Goal: Transaction & Acquisition: Subscribe to service/newsletter

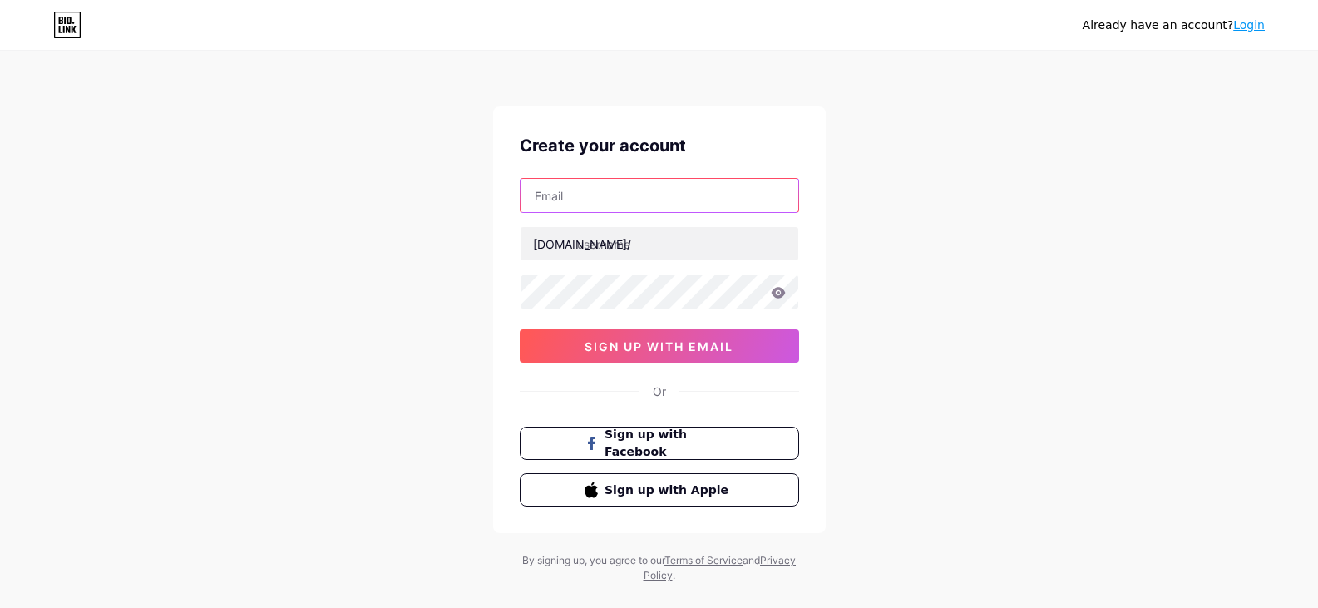
click at [620, 197] on input "text" at bounding box center [659, 195] width 278 height 33
click at [651, 196] on input "text" at bounding box center [659, 195] width 278 height 33
type input "[EMAIL_ADDRESS][DOMAIN_NAME]"
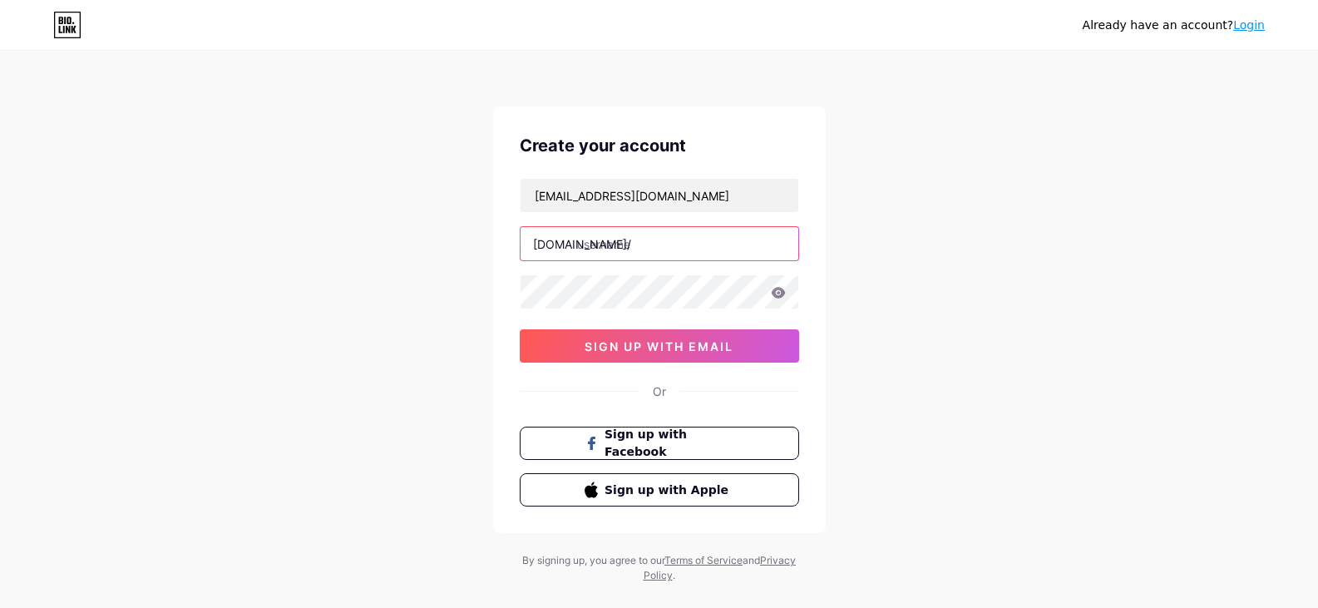
click at [638, 239] on input "text" at bounding box center [659, 243] width 278 height 33
paste input "hastencatering"
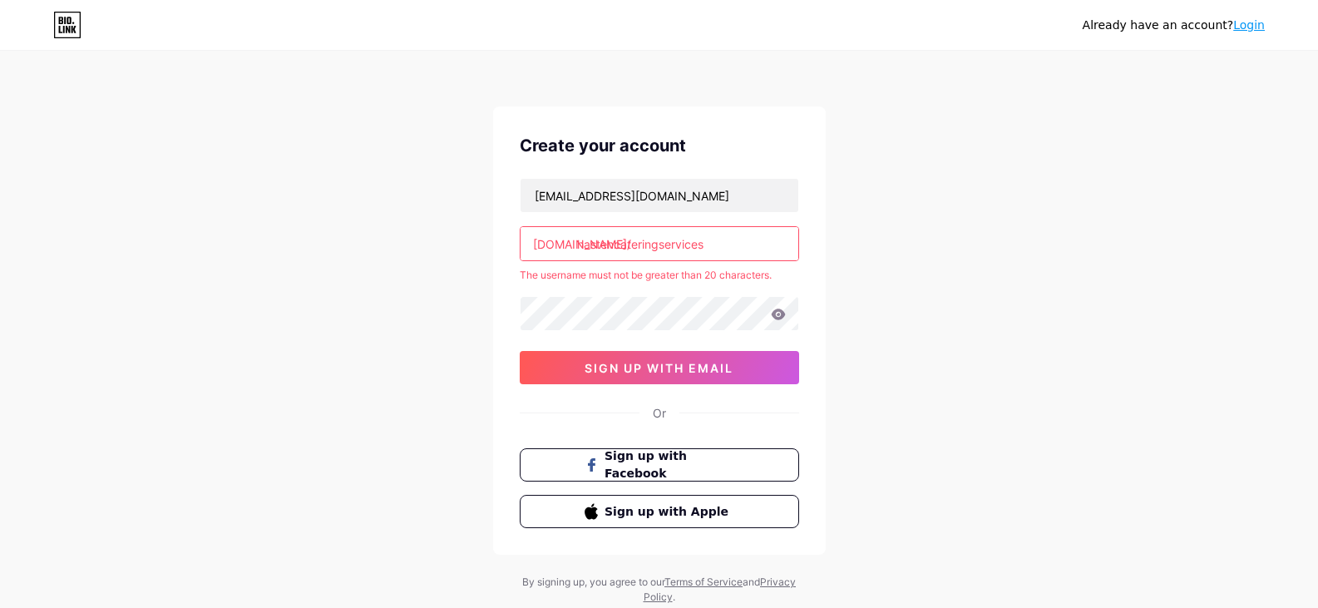
click at [738, 237] on input "hastencateringservices" at bounding box center [659, 243] width 278 height 33
type input "hastencatering"
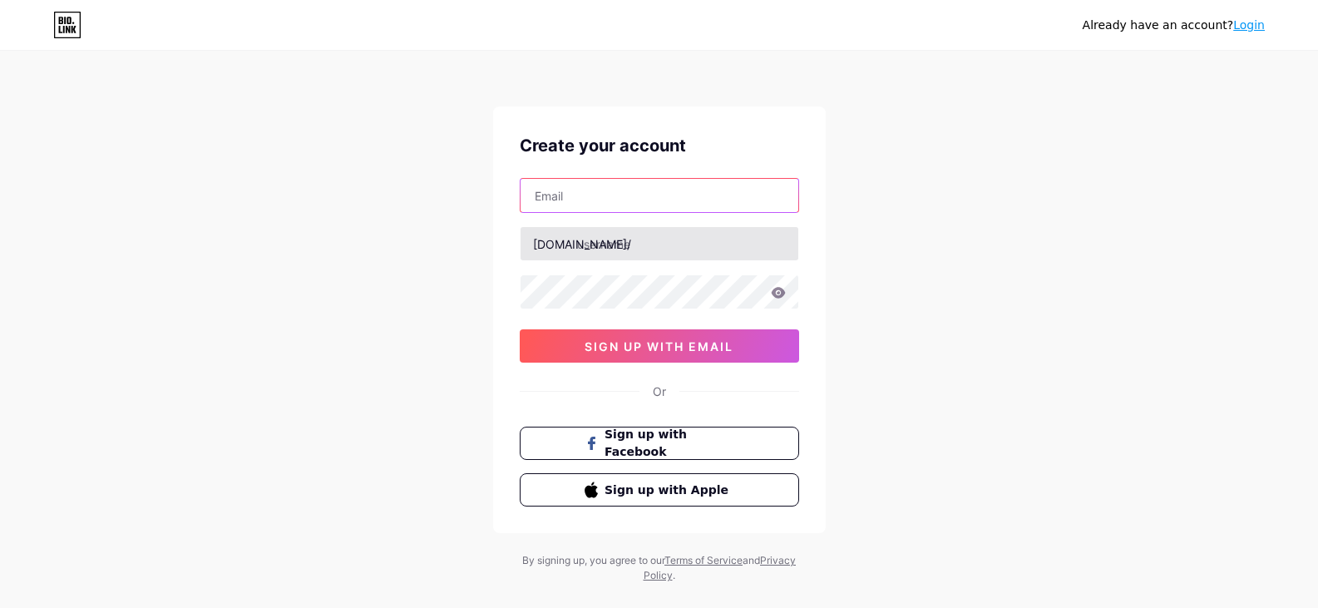
type input "[EMAIL_ADDRESS][DOMAIN_NAME]"
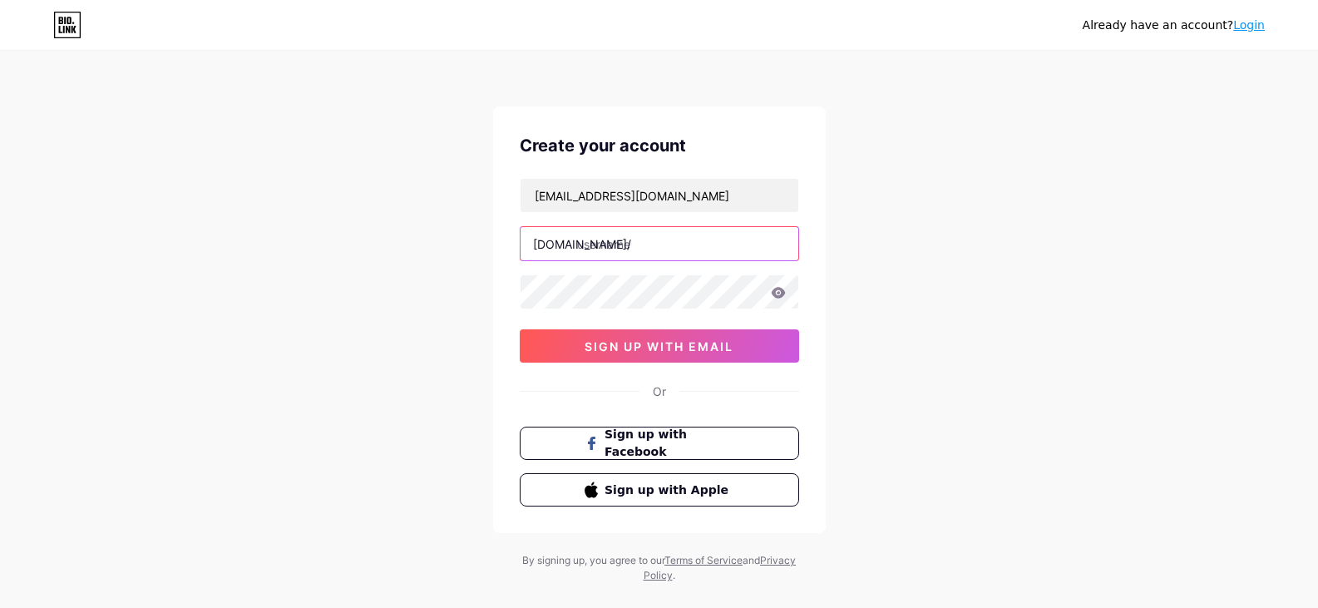
click at [650, 249] on input "text" at bounding box center [659, 243] width 278 height 33
paste input "https//app.bio.link/"
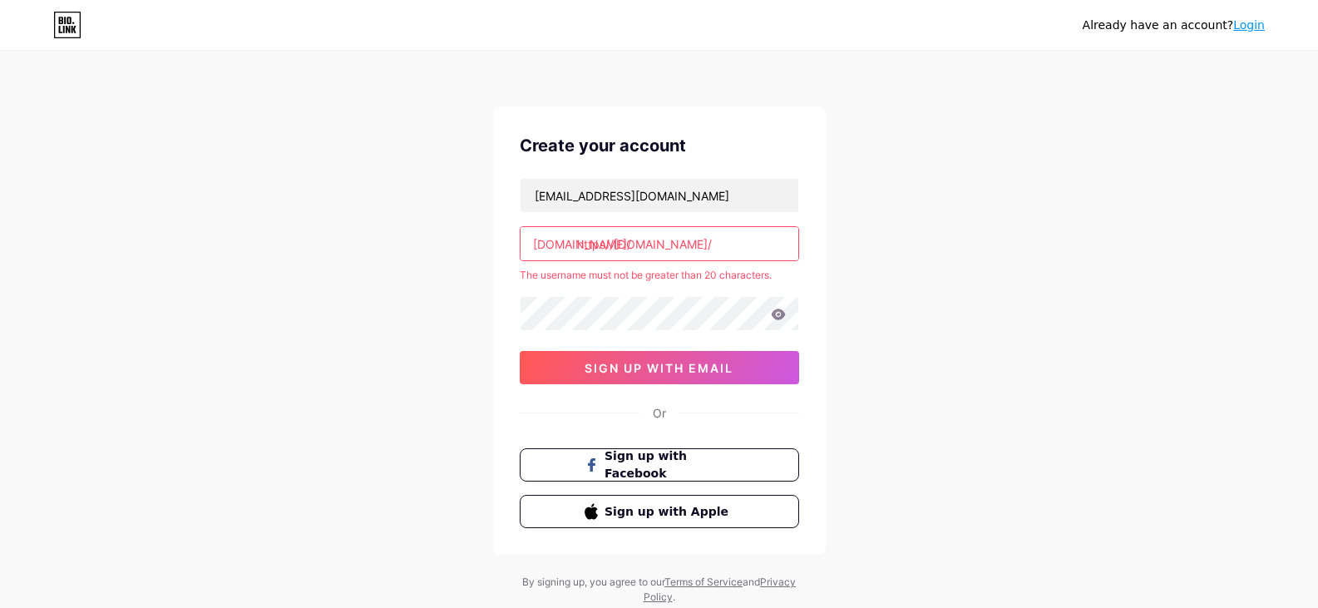
type input "https://app.bio.link/"
drag, startPoint x: 720, startPoint y: 239, endPoint x: 491, endPoint y: 247, distance: 228.7
click at [491, 247] on div "Already have an account? Login Create your account hastencatering9@gmail.com bi…" at bounding box center [659, 329] width 1318 height 658
paste input "hastencatering"
type input "hastencatering"
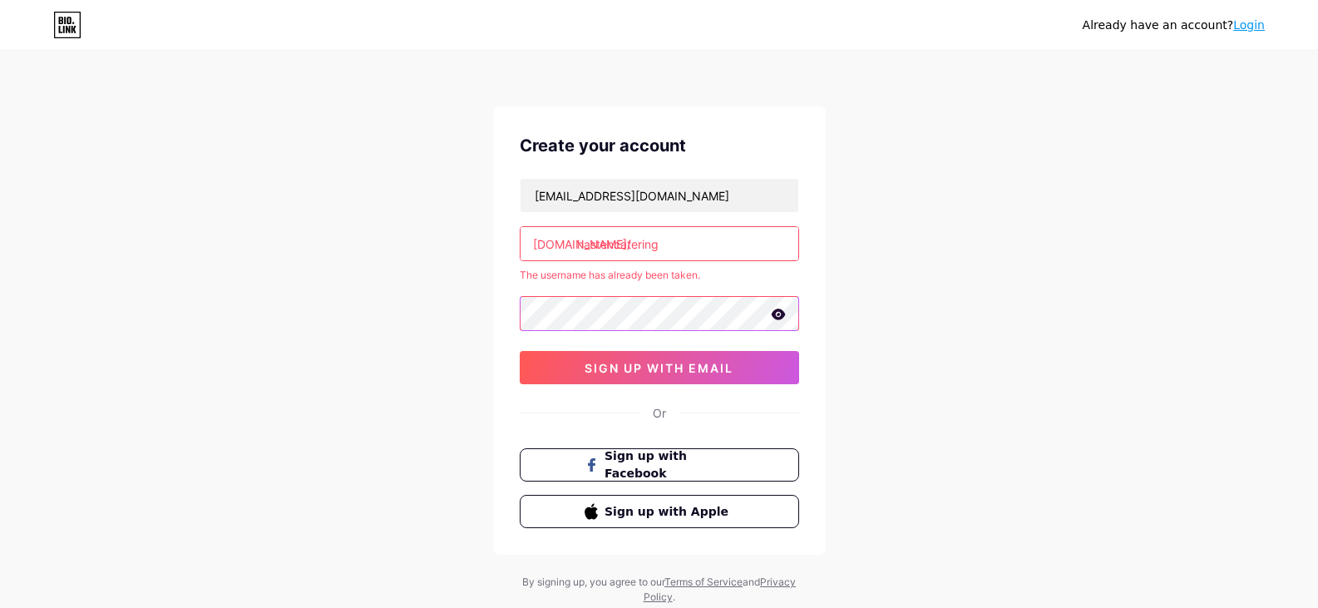
click at [456, 299] on div "Already have an account? Login Create your account hastencatering9@gmail.com bi…" at bounding box center [659, 329] width 1318 height 658
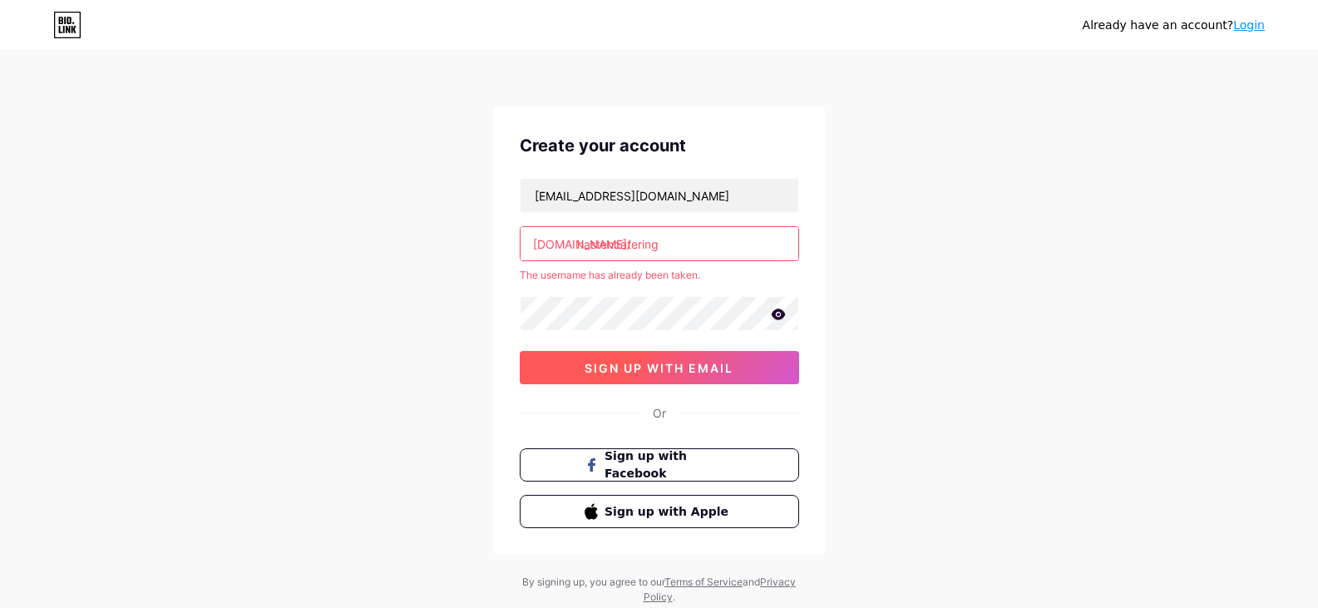
click at [574, 367] on button "sign up with email" at bounding box center [659, 367] width 279 height 33
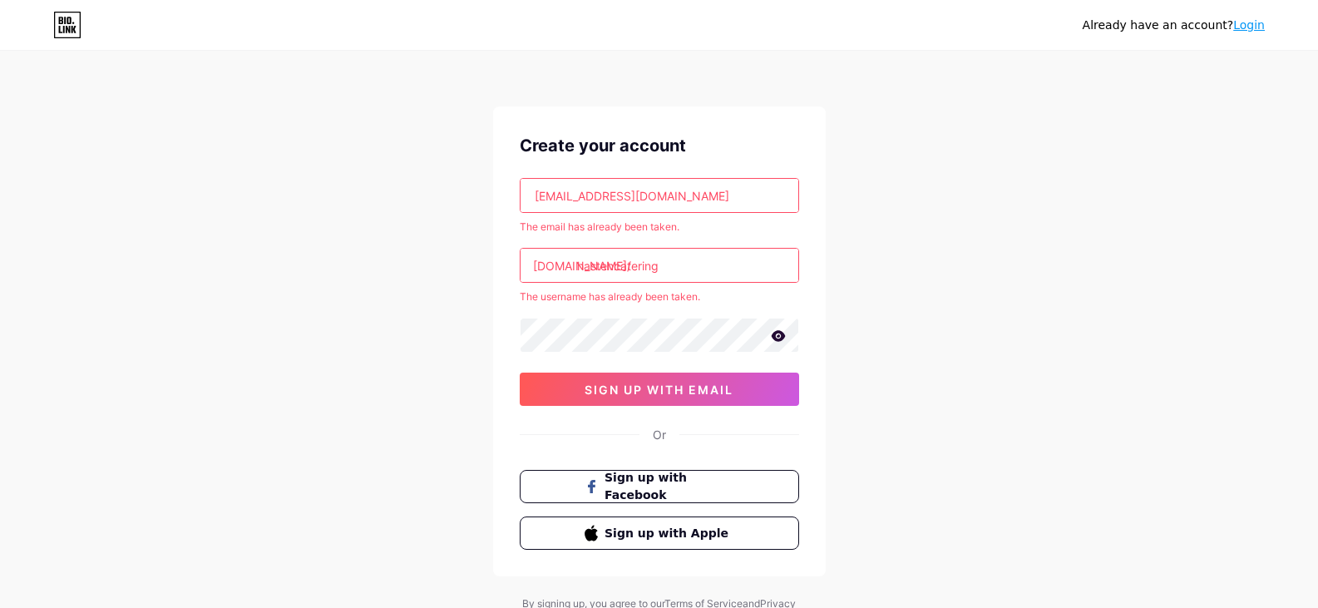
click at [1257, 27] on link "Login" at bounding box center [1249, 24] width 32 height 13
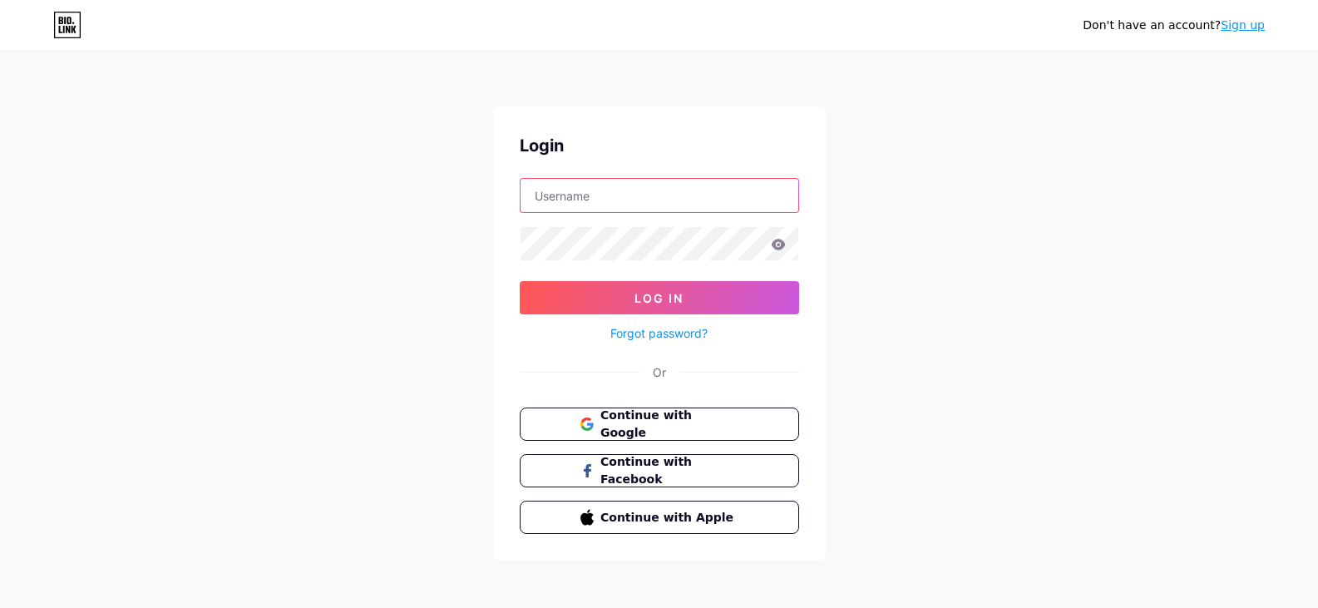
type input "[EMAIL_ADDRESS][DOMAIN_NAME]"
